Goal: Find specific fact: Find specific fact

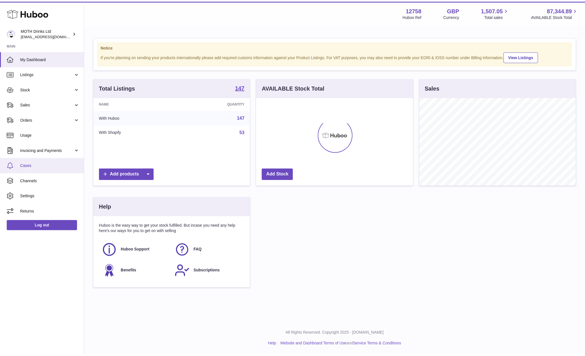
scroll to position [88, 158]
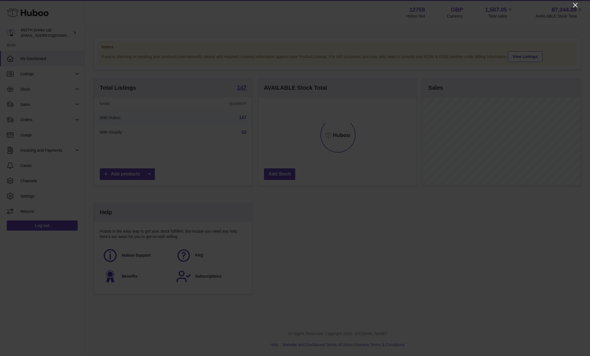
click at [577, 6] on icon "Close" at bounding box center [575, 5] width 7 height 7
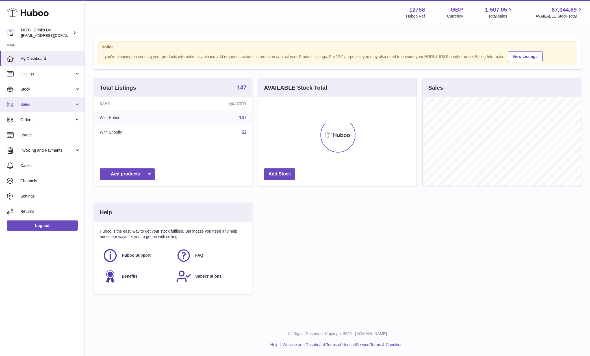
click at [42, 105] on span "Sales" at bounding box center [47, 104] width 54 height 5
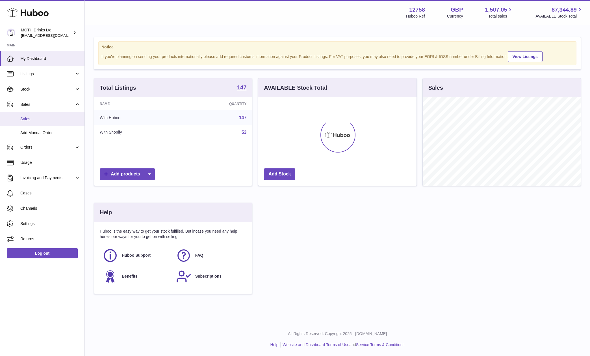
click at [42, 122] on link "Sales" at bounding box center [42, 119] width 85 height 14
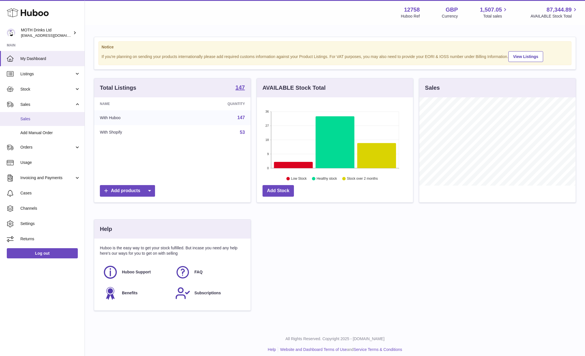
scroll to position [282628, 282560]
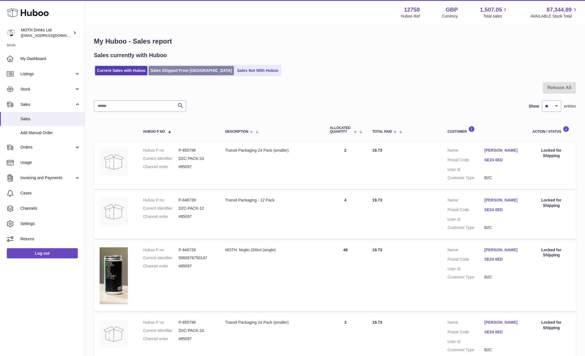
click at [172, 72] on link "Sales Shipped From Huboo" at bounding box center [190, 70] width 85 height 9
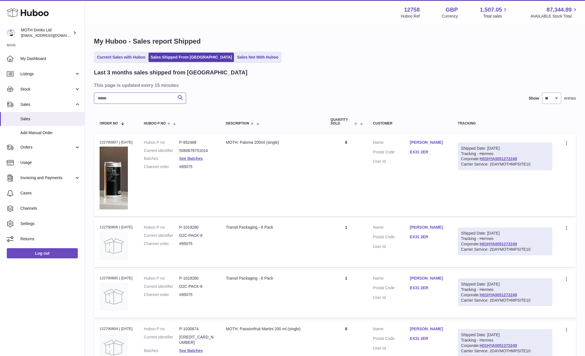
click at [130, 101] on input "text" at bounding box center [140, 97] width 92 height 11
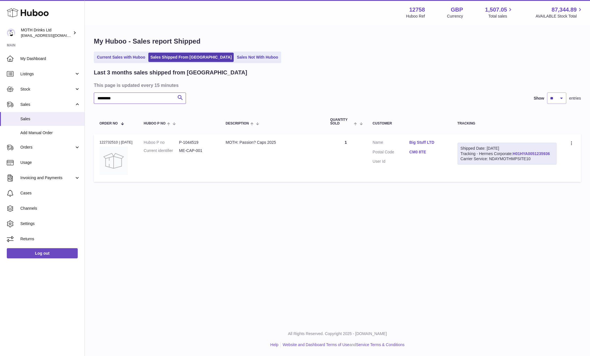
type input "*********"
click at [513, 156] on link "H01HYA0051235936" at bounding box center [531, 153] width 37 height 5
drag, startPoint x: 421, startPoint y: 157, endPoint x: 412, endPoint y: 155, distance: 9.3
click at [412, 155] on dl "Customer Name Big Stuff LTD Postal Code CM0 8TE User Id" at bounding box center [410, 153] width 74 height 27
click at [431, 155] on dd "CM0 8TE" at bounding box center [428, 152] width 37 height 7
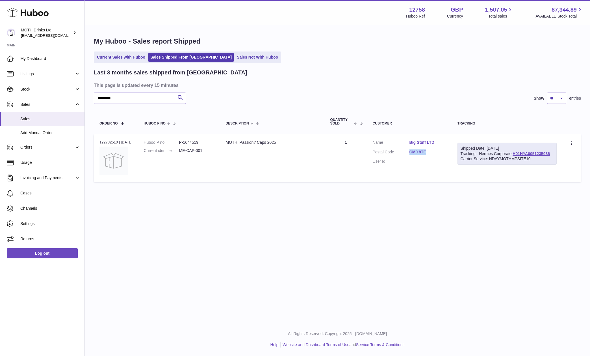
drag, startPoint x: 433, startPoint y: 155, endPoint x: 414, endPoint y: 154, distance: 18.7
click at [414, 154] on dl "Customer Name Big Stuff LTD Postal Code CM0 8TE User Id" at bounding box center [410, 153] width 74 height 27
copy link "CM0 8TE"
